Goal: Task Accomplishment & Management: Manage account settings

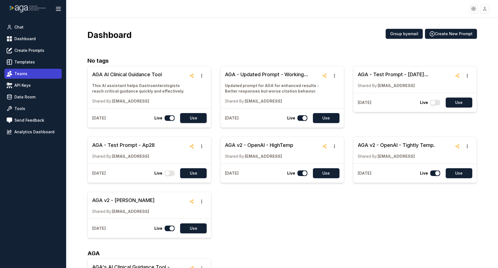
click at [21, 76] on span "Teams" at bounding box center [20, 74] width 13 height 6
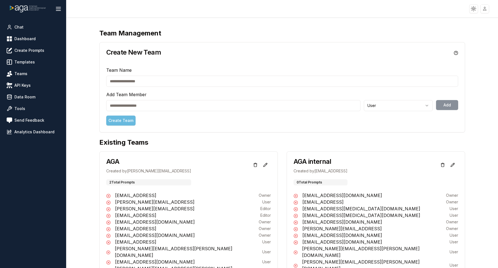
scroll to position [12, 0]
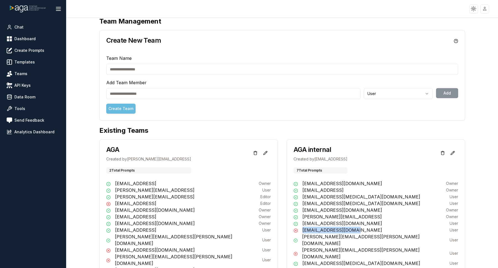
drag, startPoint x: 353, startPoint y: 228, endPoint x: 303, endPoint y: 231, distance: 49.6
click at [303, 231] on div "[EMAIL_ADDRESS][DOMAIN_NAME] User" at bounding box center [376, 229] width 165 height 7
copy p "[EMAIL_ADDRESS][DOMAIN_NAME]"
click at [267, 153] on icon at bounding box center [265, 153] width 4 height 4
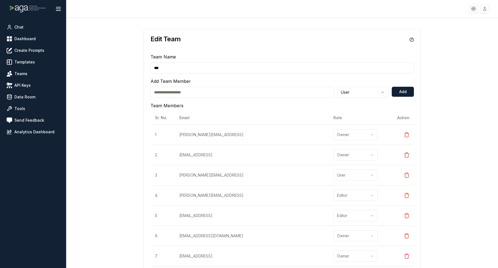
click at [215, 93] on input "email" at bounding box center [243, 92] width 184 height 11
paste input "**********"
type input "**********"
click at [406, 89] on button "Add" at bounding box center [403, 92] width 22 height 10
click at [412, 39] on icon at bounding box center [412, 39] width 4 height 4
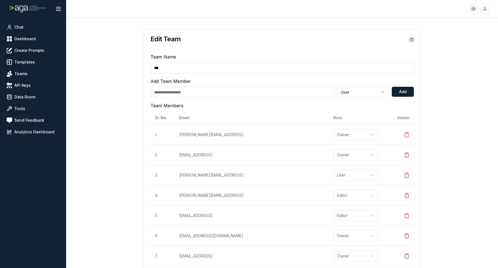
click at [412, 39] on icon at bounding box center [412, 39] width 4 height 4
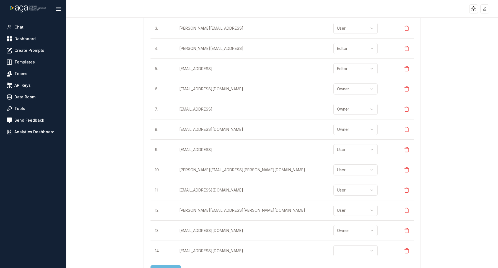
scroll to position [161, 0]
